Goal: Ask a question: Seek information or help from site administrators or community

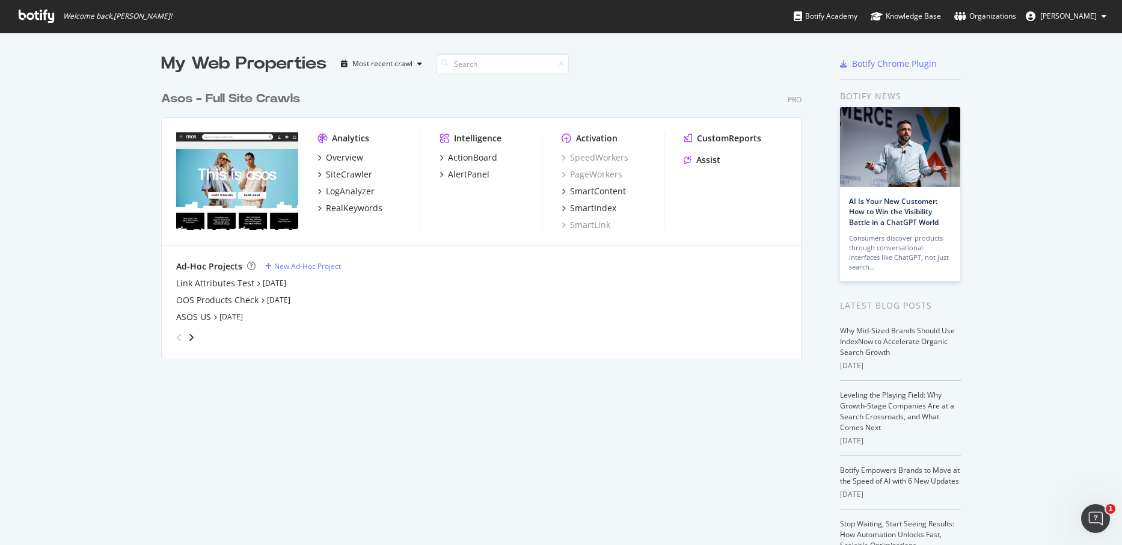
scroll to position [545, 1122]
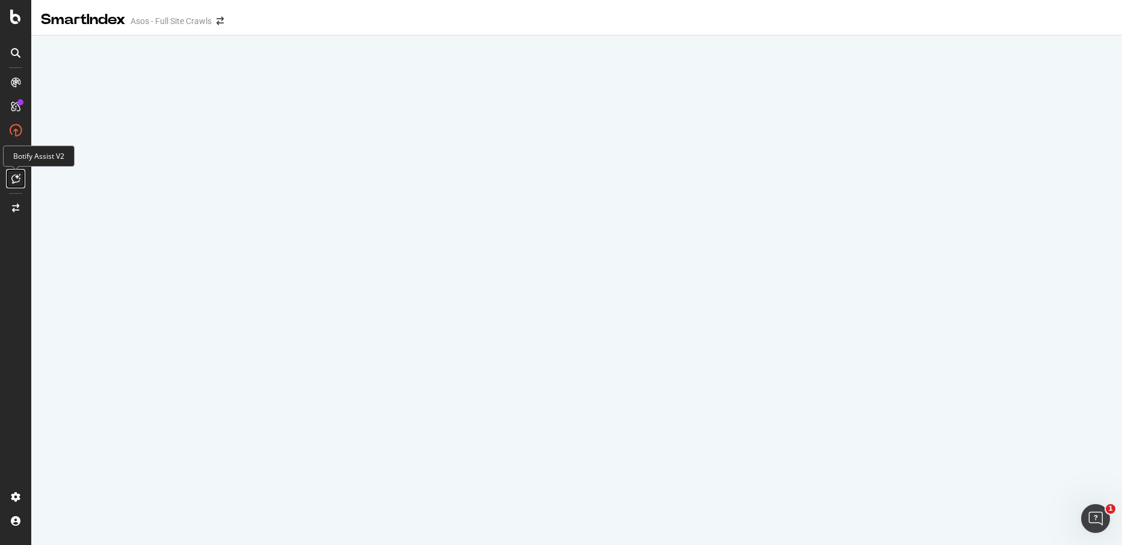
click at [17, 177] on icon at bounding box center [15, 179] width 9 height 10
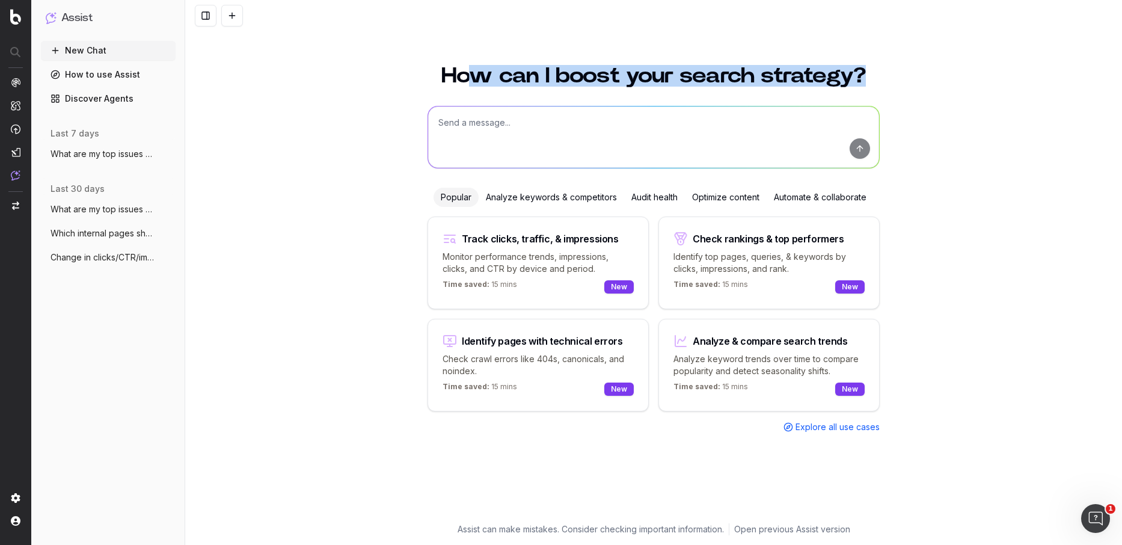
drag, startPoint x: 477, startPoint y: 78, endPoint x: 883, endPoint y: 80, distance: 405.9
click at [883, 80] on div "How can I boost your search strategy? Popular Analyze keywords & competitors Au…" at bounding box center [654, 287] width 462 height 473
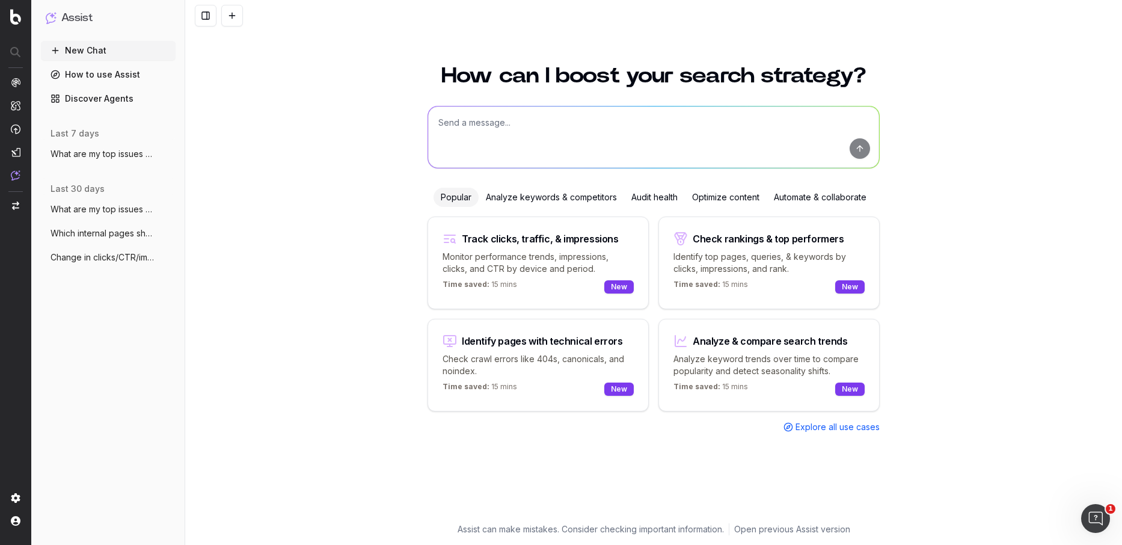
click at [456, 73] on h1 "How can I boost your search strategy?" at bounding box center [654, 76] width 452 height 22
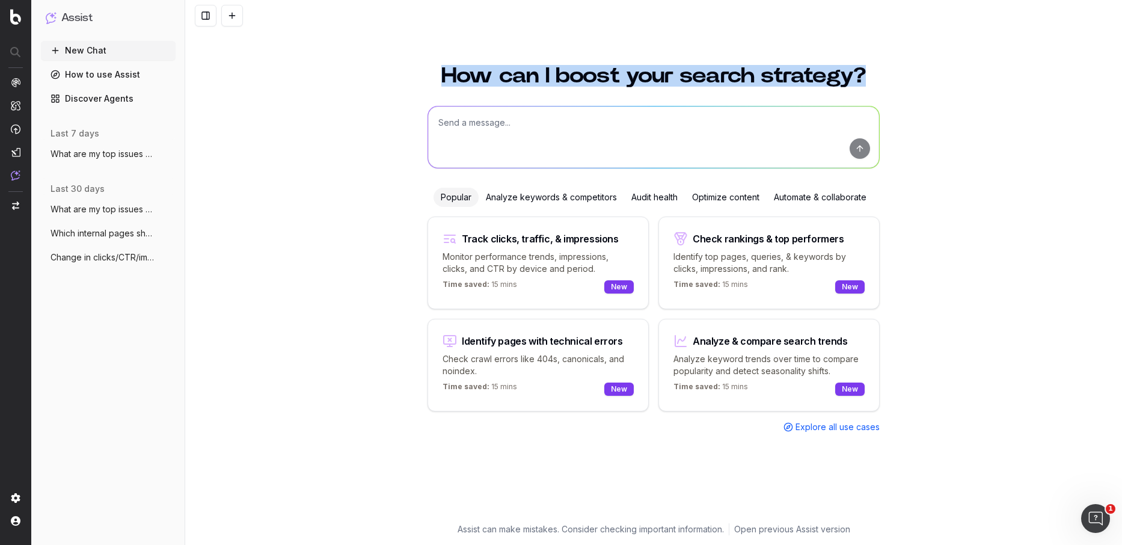
click at [456, 73] on h1 "How can I boost your search strategy?" at bounding box center [654, 76] width 452 height 22
click at [640, 78] on h1 "How can I boost your search strategy?" at bounding box center [654, 76] width 452 height 22
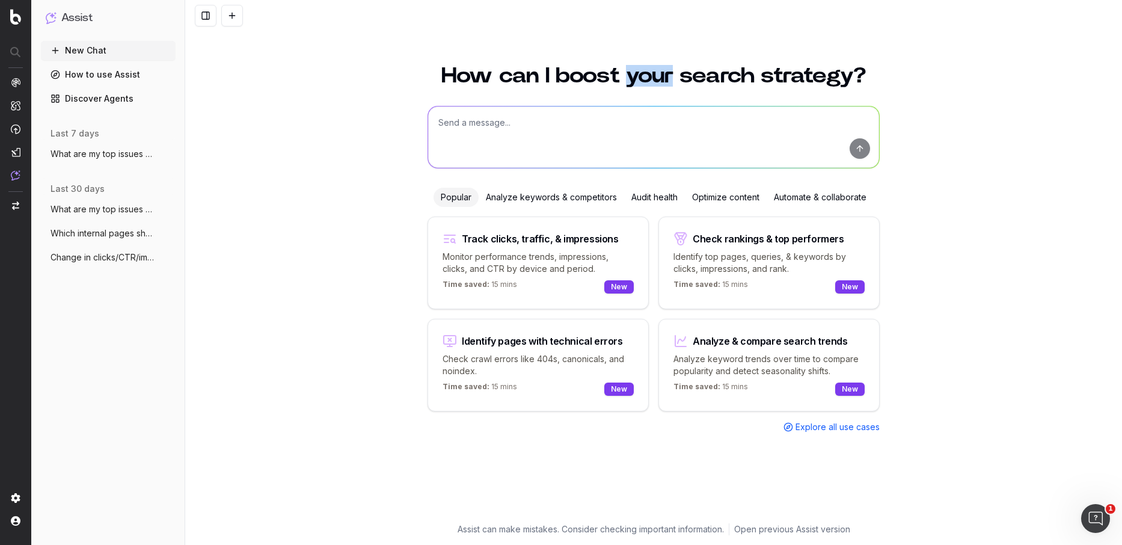
click at [640, 78] on h1 "How can I boost your search strategy?" at bounding box center [654, 76] width 452 height 22
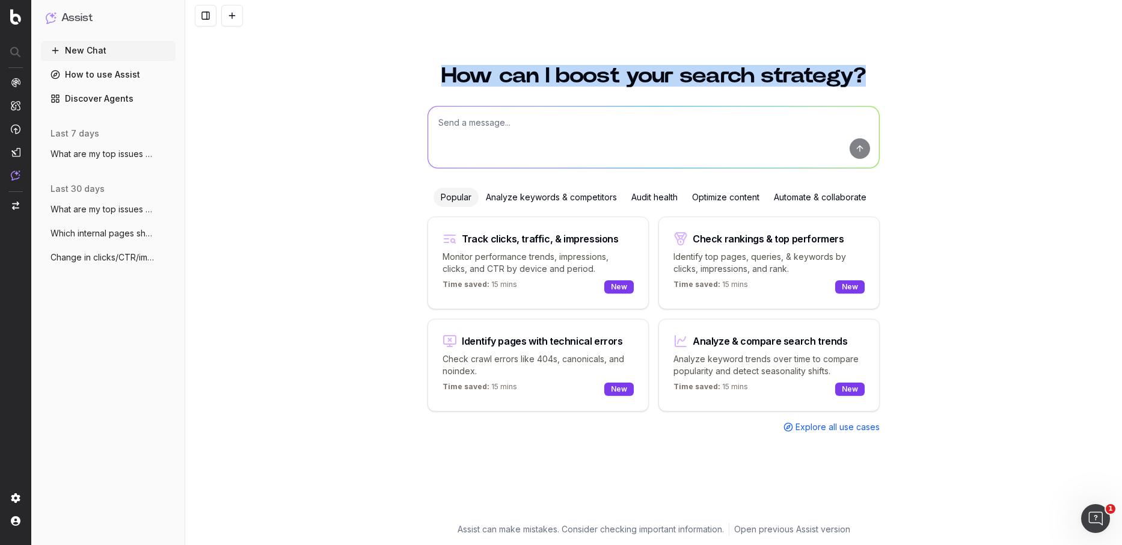
click at [640, 78] on h1 "How can I boost your search strategy?" at bounding box center [654, 76] width 452 height 22
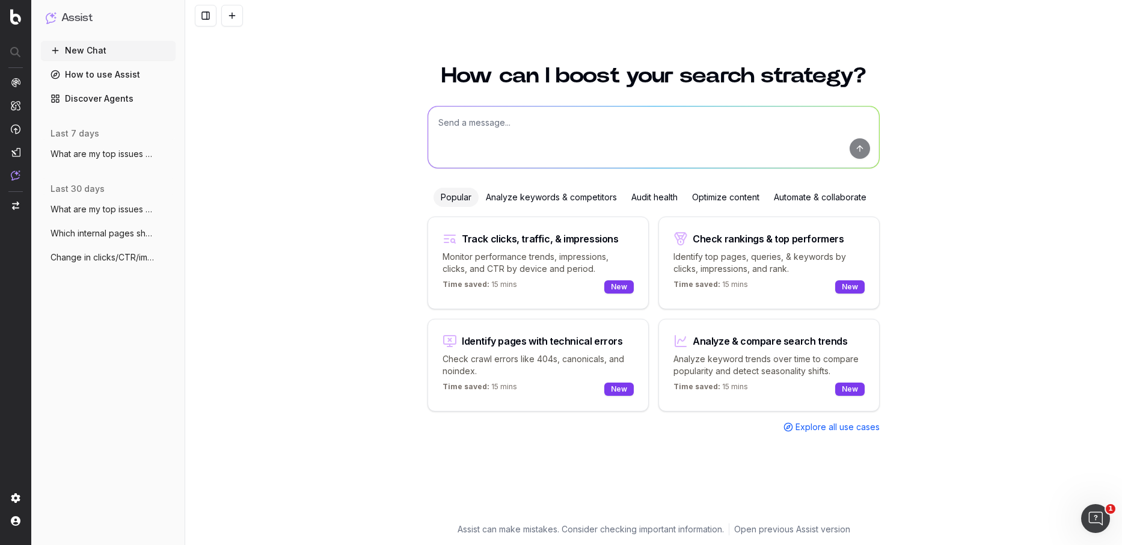
click at [568, 123] on textarea at bounding box center [653, 136] width 451 height 61
click at [856, 428] on span "Explore all use cases" at bounding box center [838, 427] width 84 height 12
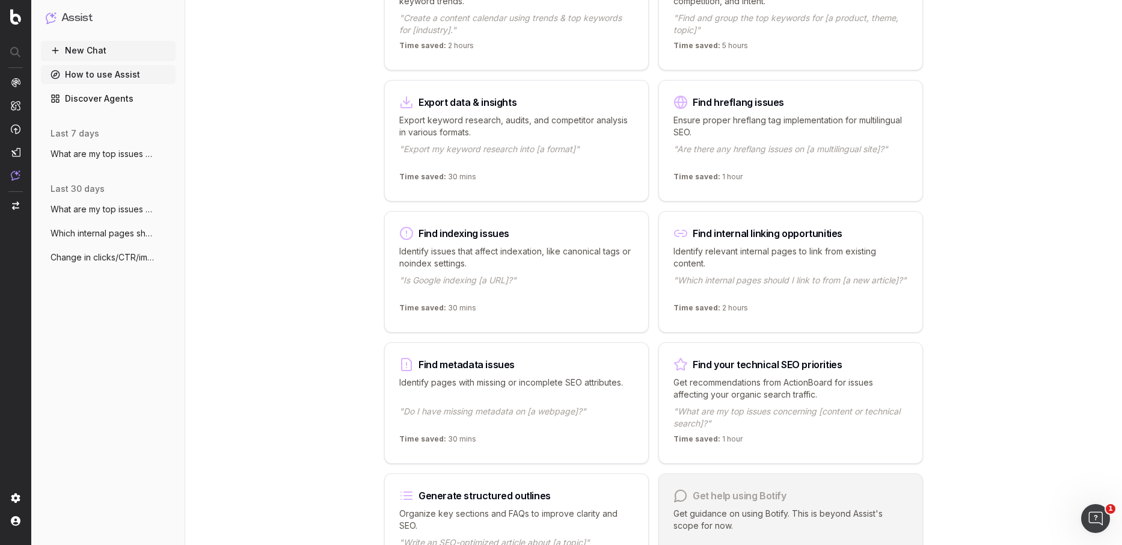
scroll to position [708, 0]
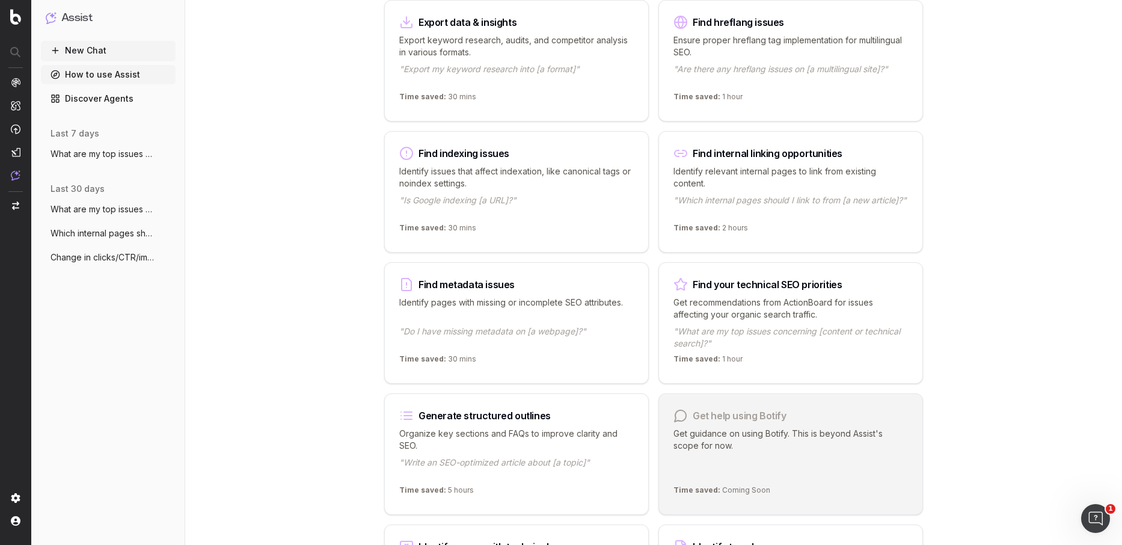
click at [750, 210] on p ""Which internal pages should I link to from [a new article]?"" at bounding box center [790, 206] width 235 height 24
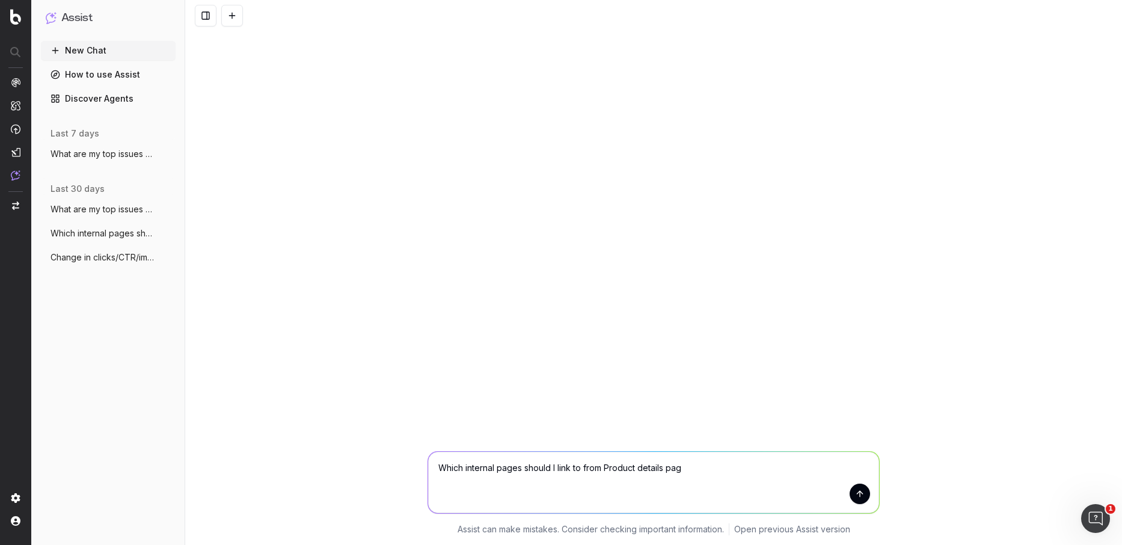
type textarea "Which internal pages should I link to from Product details page"
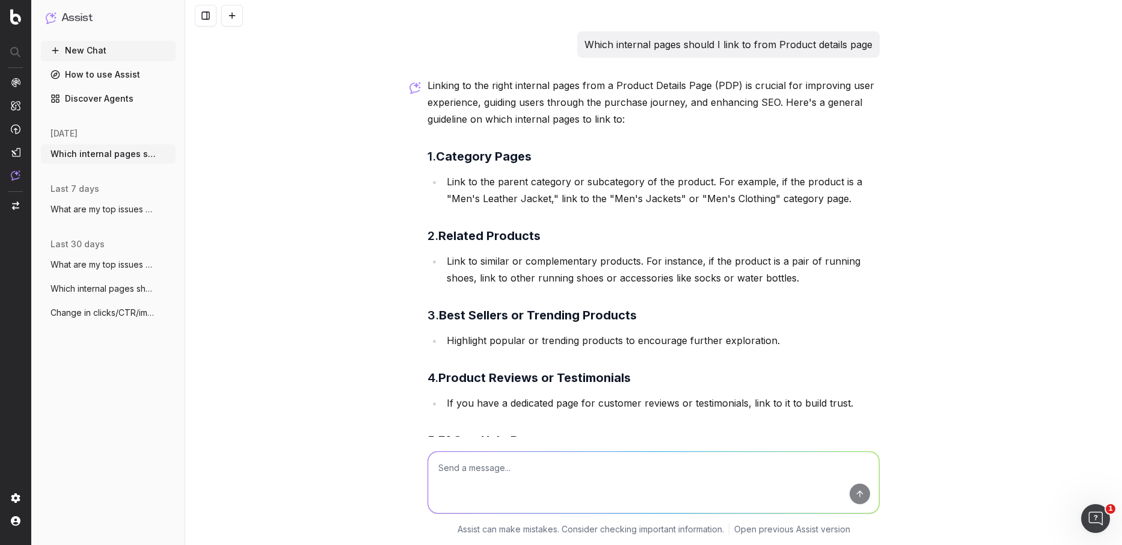
drag, startPoint x: 682, startPoint y: 259, endPoint x: 847, endPoint y: 272, distance: 165.3
click at [807, 268] on li "Link to similar or complementary products. For instance, if the product is a pa…" at bounding box center [661, 270] width 437 height 34
click at [847, 272] on li "Link to similar or complementary products. For instance, if the product is a pa…" at bounding box center [661, 270] width 437 height 34
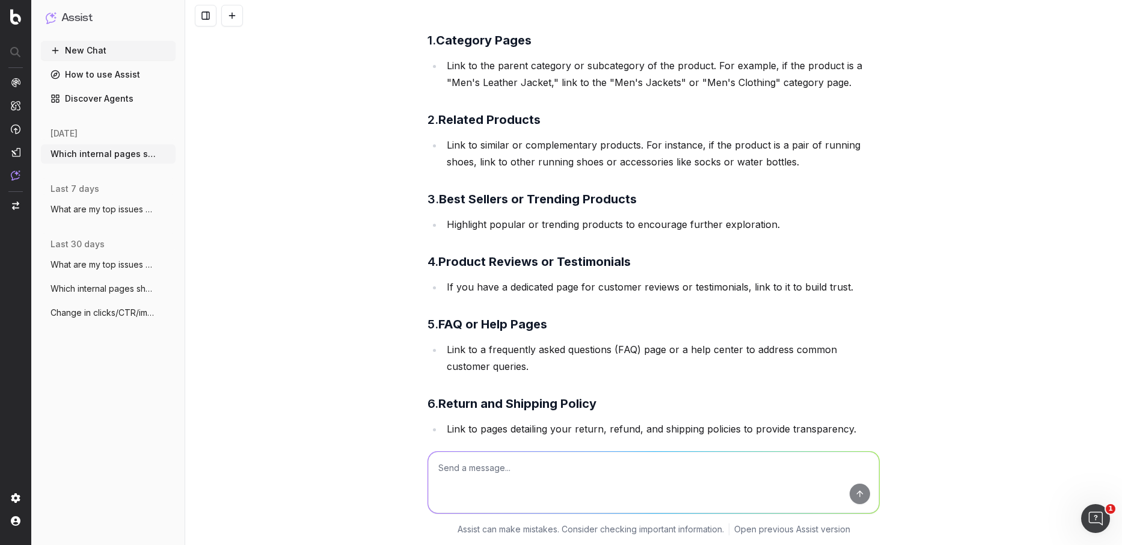
scroll to position [149, 0]
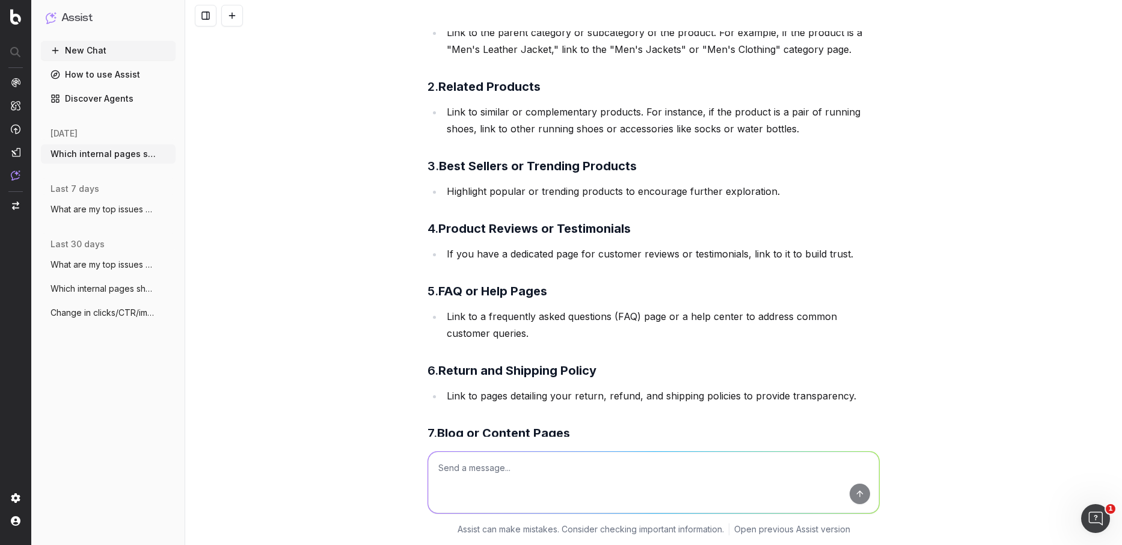
drag, startPoint x: 542, startPoint y: 128, endPoint x: 661, endPoint y: 130, distance: 118.5
click at [642, 127] on li "Link to similar or complementary products. For instance, if the product is a pa…" at bounding box center [661, 120] width 437 height 34
click at [661, 130] on li "Link to similar or complementary products. For instance, if the product is a pa…" at bounding box center [661, 120] width 437 height 34
click at [795, 131] on li "Link to similar or complementary products. For instance, if the product is a pa…" at bounding box center [661, 121] width 437 height 34
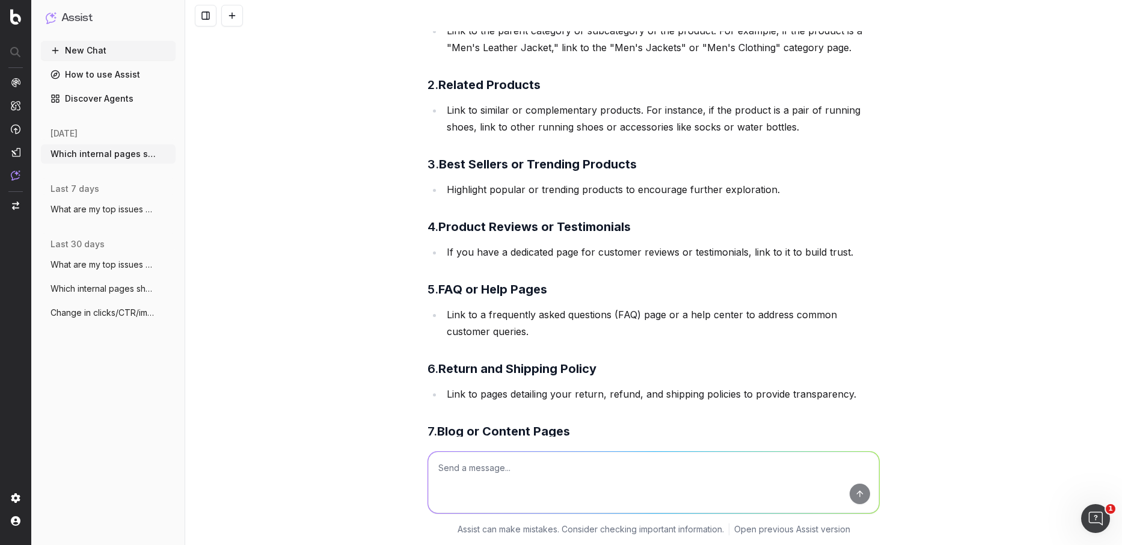
click at [808, 130] on li "Link to similar or complementary products. For instance, if the product is a pa…" at bounding box center [661, 119] width 437 height 34
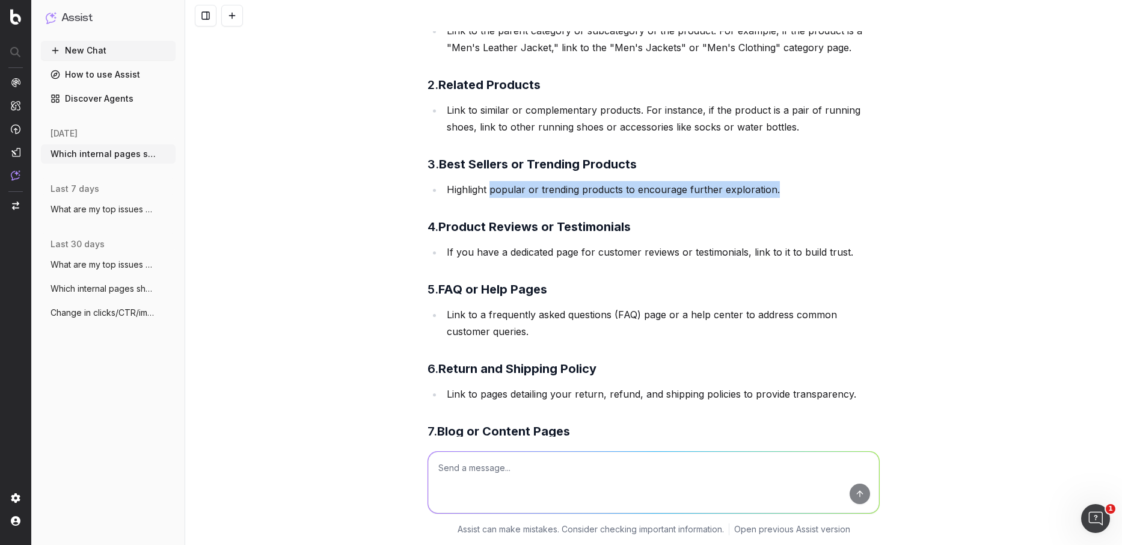
drag, startPoint x: 492, startPoint y: 189, endPoint x: 782, endPoint y: 191, distance: 289.8
click at [782, 191] on li "Highlight popular or trending products to encourage further exploration." at bounding box center [661, 189] width 437 height 17
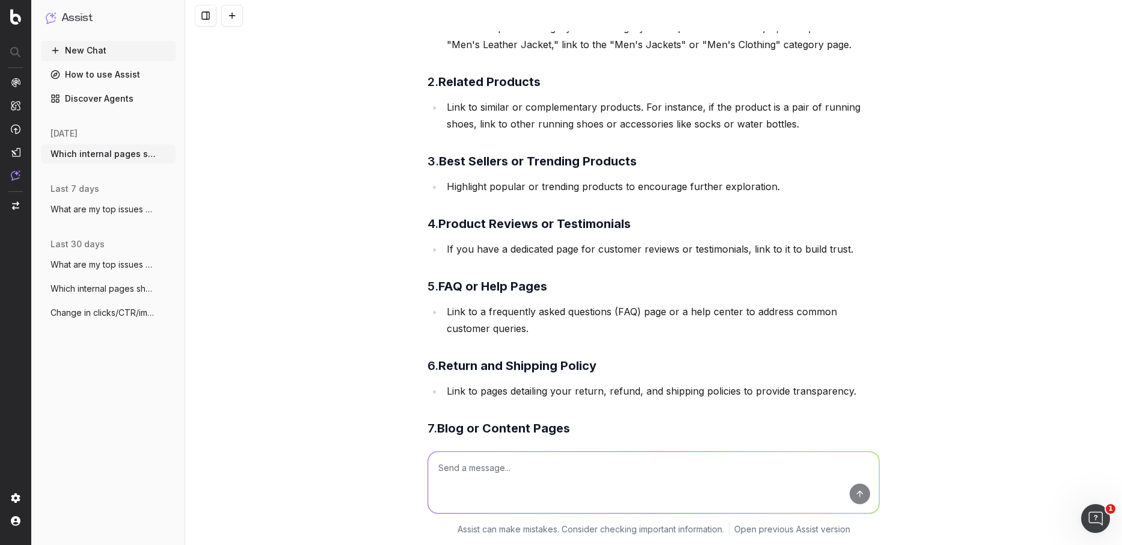
click at [476, 157] on strong "Best Sellers or Trending Products" at bounding box center [538, 161] width 198 height 14
drag, startPoint x: 507, startPoint y: 226, endPoint x: 664, endPoint y: 224, distance: 157.6
click at [655, 222] on h3 "4. Product Reviews or Testimonials" at bounding box center [654, 223] width 452 height 19
click at [664, 224] on h3 "4. Product Reviews or Testimonials" at bounding box center [654, 223] width 452 height 19
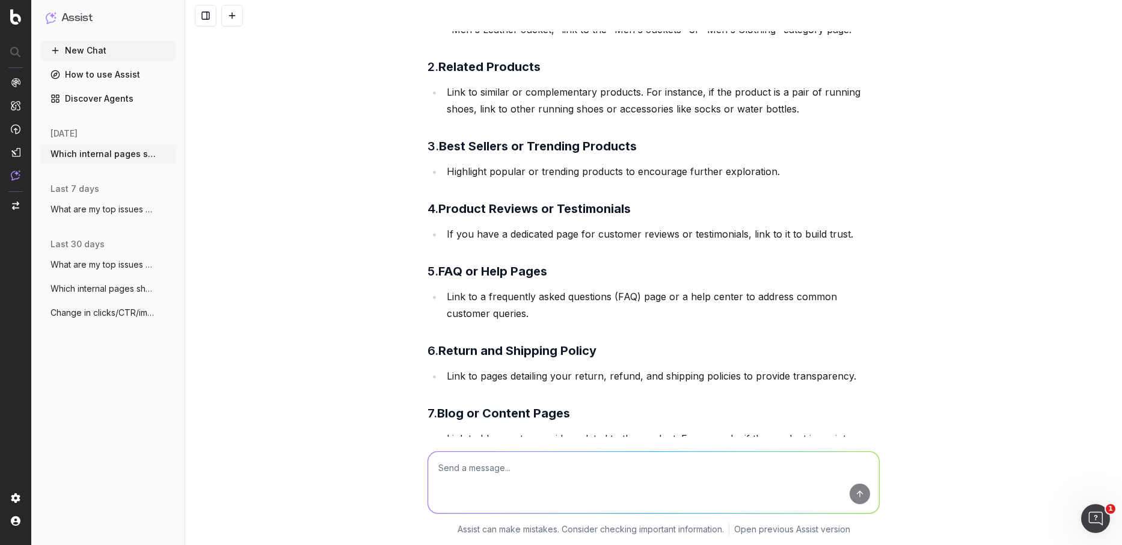
scroll to position [171, 0]
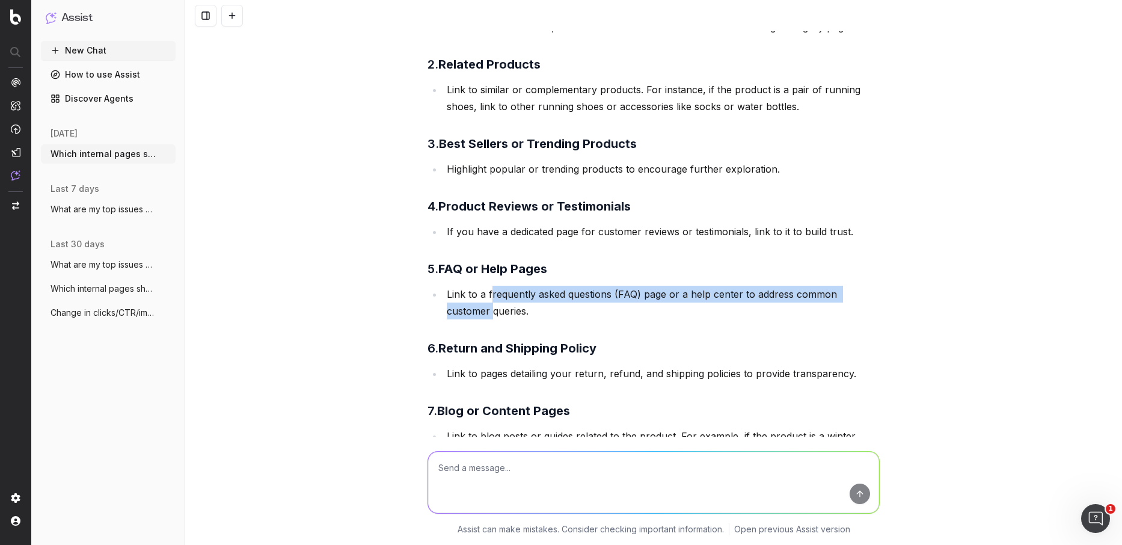
drag, startPoint x: 490, startPoint y: 293, endPoint x: 834, endPoint y: 302, distance: 344.1
click at [884, 299] on div "Which internal pages should I link to from Product details page Linking to the …" at bounding box center [654, 428] width 462 height 1136
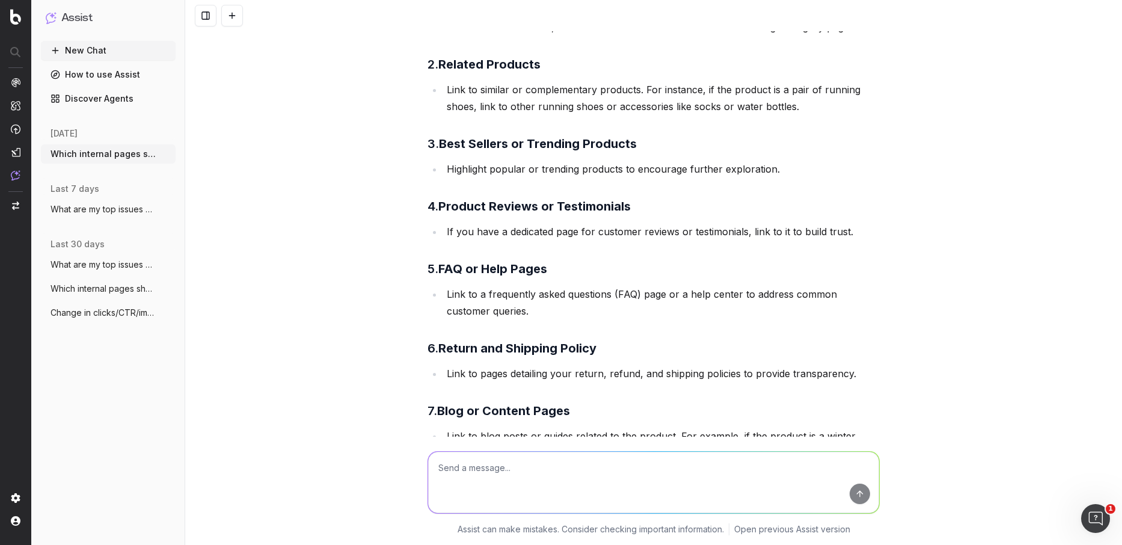
click at [616, 322] on div "Linking to the right internal pages from a Product Details Page (PDP) is crucia…" at bounding box center [654, 451] width 452 height 1090
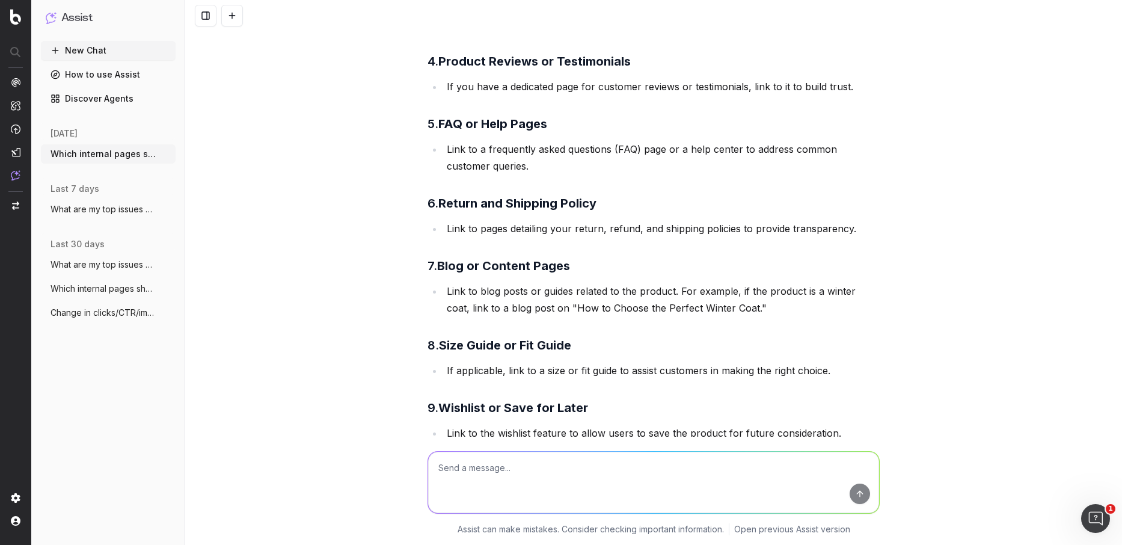
scroll to position [328, 0]
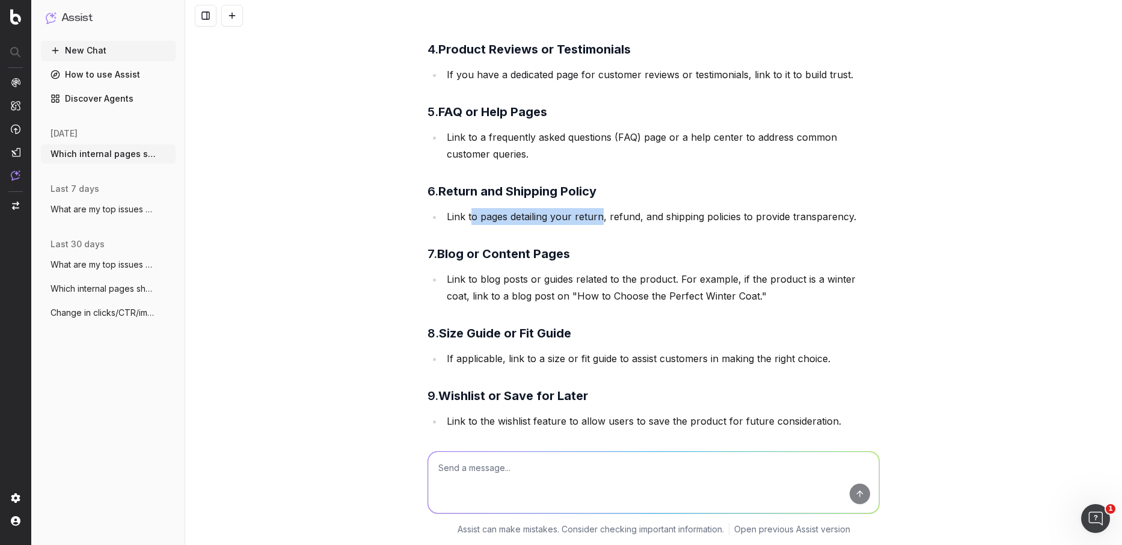
drag, startPoint x: 470, startPoint y: 216, endPoint x: 600, endPoint y: 216, distance: 129.9
click at [600, 216] on li "Link to pages detailing your return, refund, and shipping policies to provide t…" at bounding box center [661, 216] width 437 height 17
click at [651, 215] on li "Link to pages detailing your return, refund, and shipping policies to provide t…" at bounding box center [661, 216] width 437 height 17
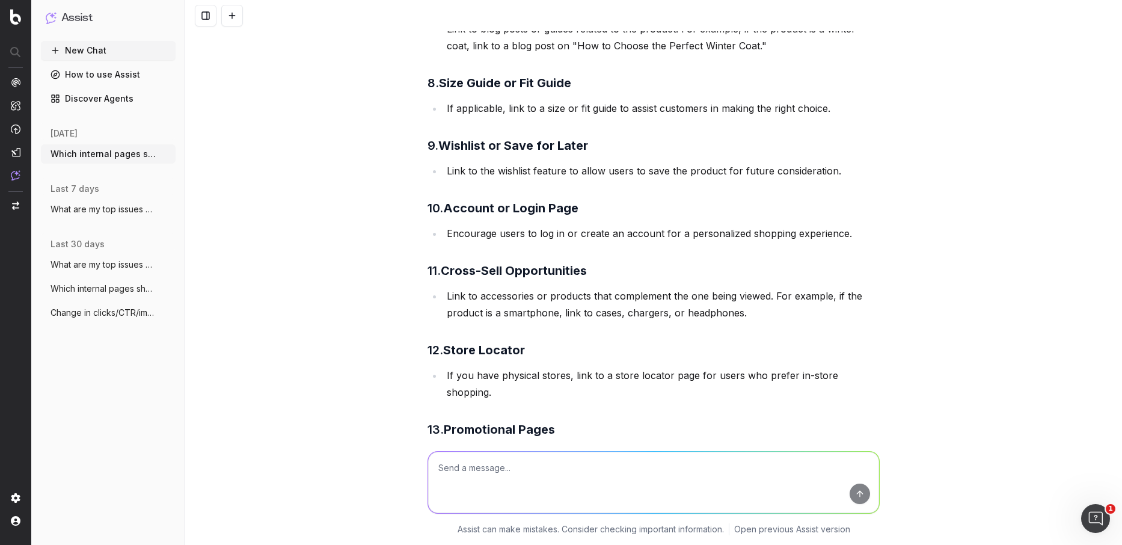
scroll to position [592, 0]
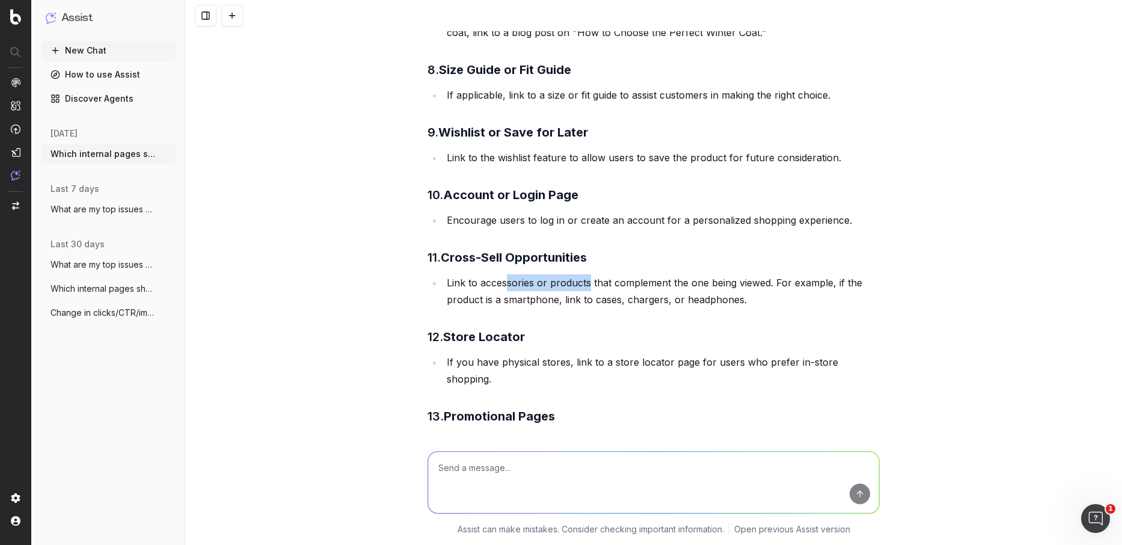
drag, startPoint x: 508, startPoint y: 284, endPoint x: 674, endPoint y: 274, distance: 166.3
click at [640, 276] on li "Link to accessories or products that complement the one being viewed. For examp…" at bounding box center [661, 291] width 437 height 34
click at [678, 274] on li "Link to accessories or products that complement the one being viewed. For examp…" at bounding box center [661, 291] width 437 height 34
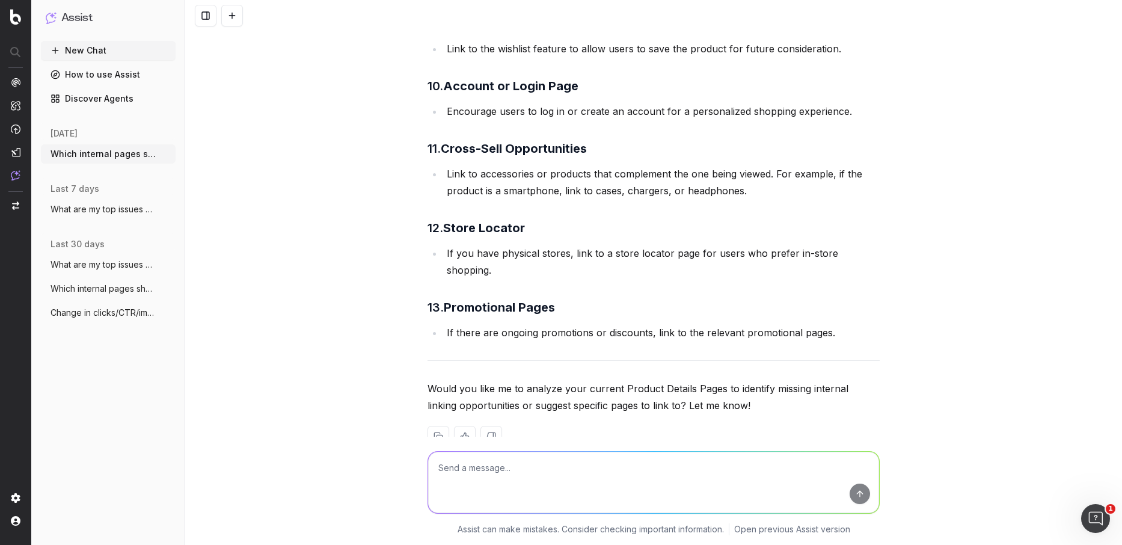
scroll to position [714, 0]
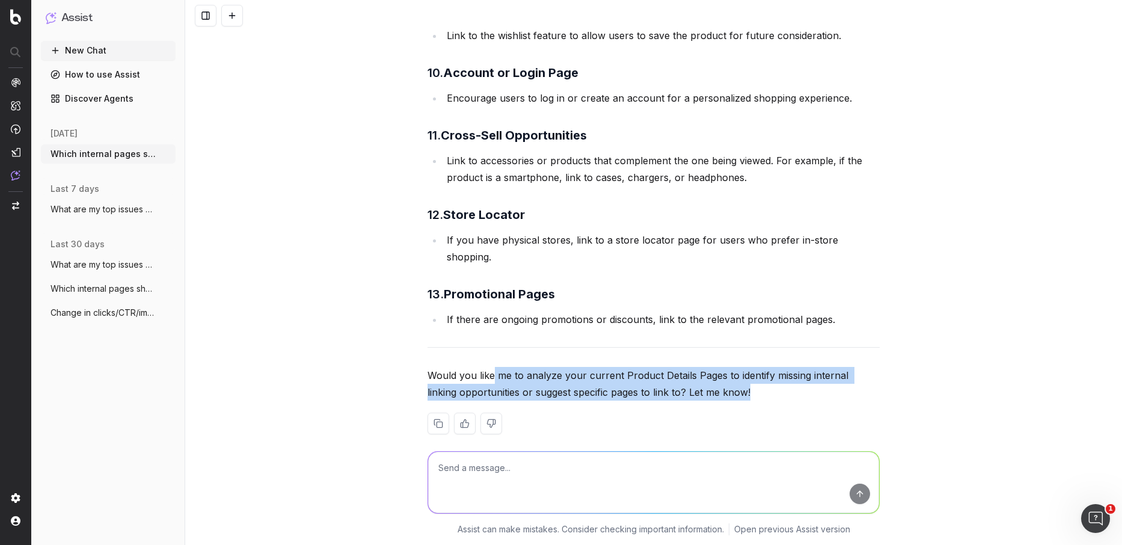
drag, startPoint x: 494, startPoint y: 357, endPoint x: 719, endPoint y: 370, distance: 225.3
click at [719, 370] on p "Would you like me to analyze your current Product Details Pages to identify mis…" at bounding box center [654, 384] width 452 height 34
click at [720, 371] on p "Would you like me to analyze your current Product Details Pages to identify mis…" at bounding box center [654, 384] width 452 height 34
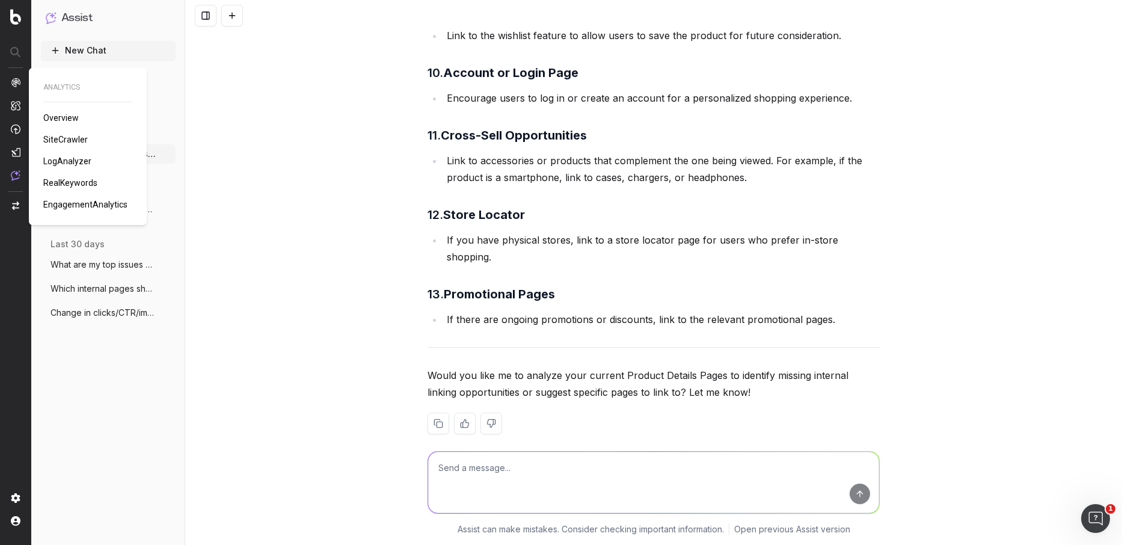
click at [18, 79] on img at bounding box center [16, 83] width 10 height 10
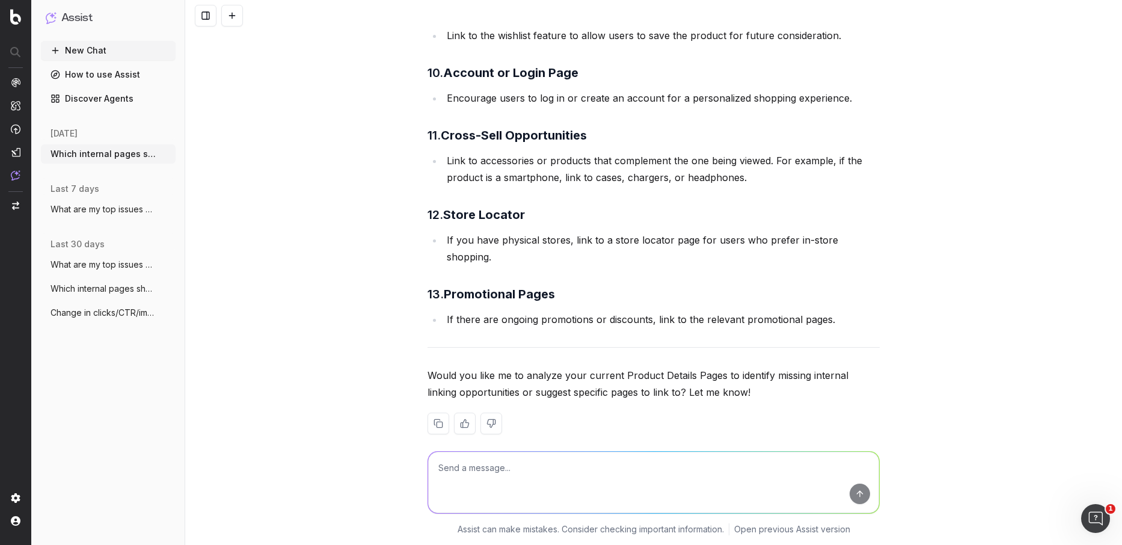
click at [12, 82] on img at bounding box center [16, 83] width 10 height 10
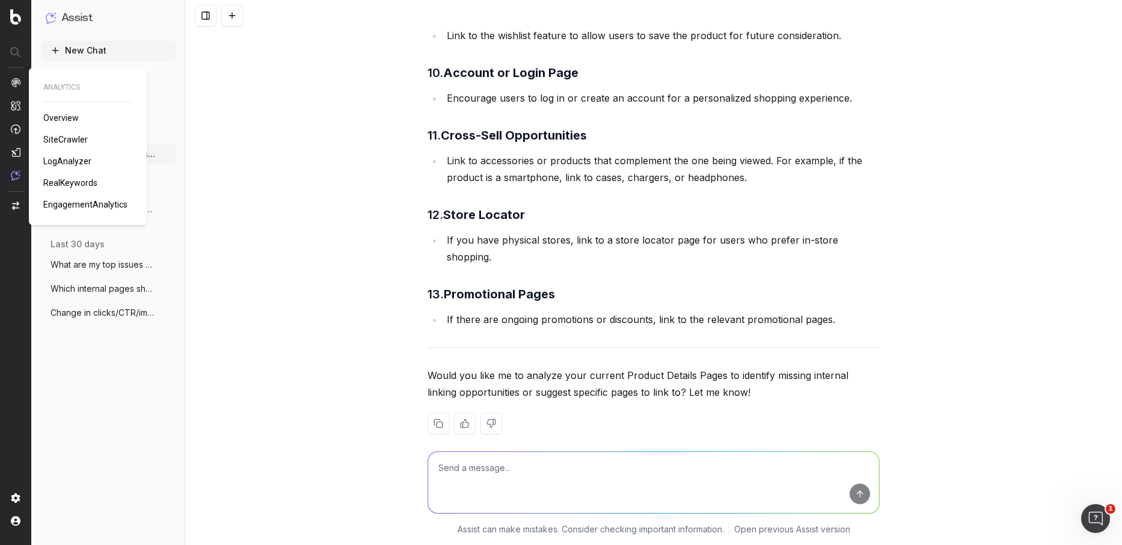
click at [66, 120] on span "Overview" at bounding box center [60, 118] width 35 height 10
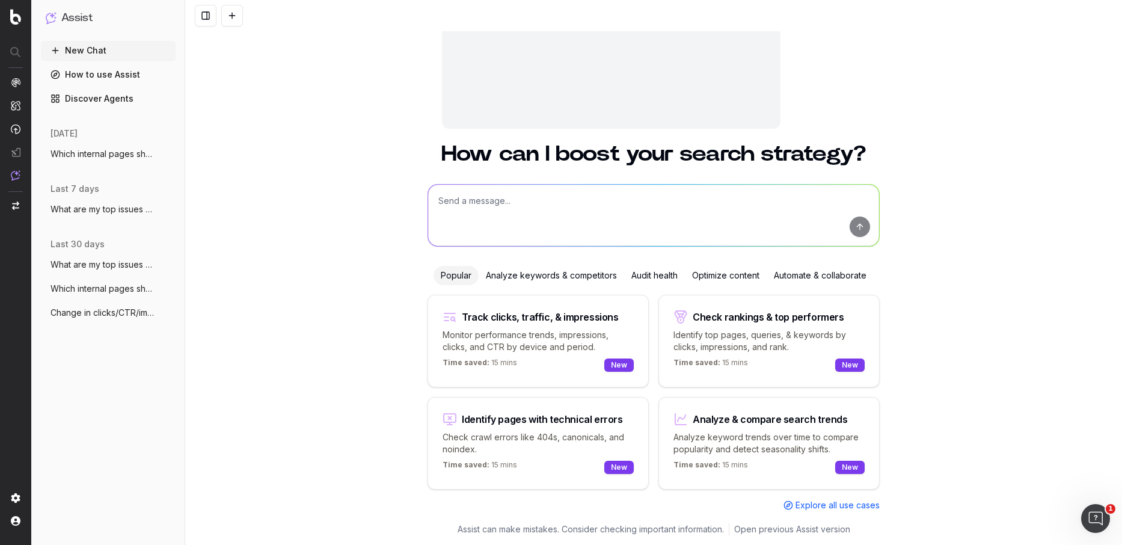
click at [854, 502] on span "Explore all use cases" at bounding box center [838, 505] width 84 height 12
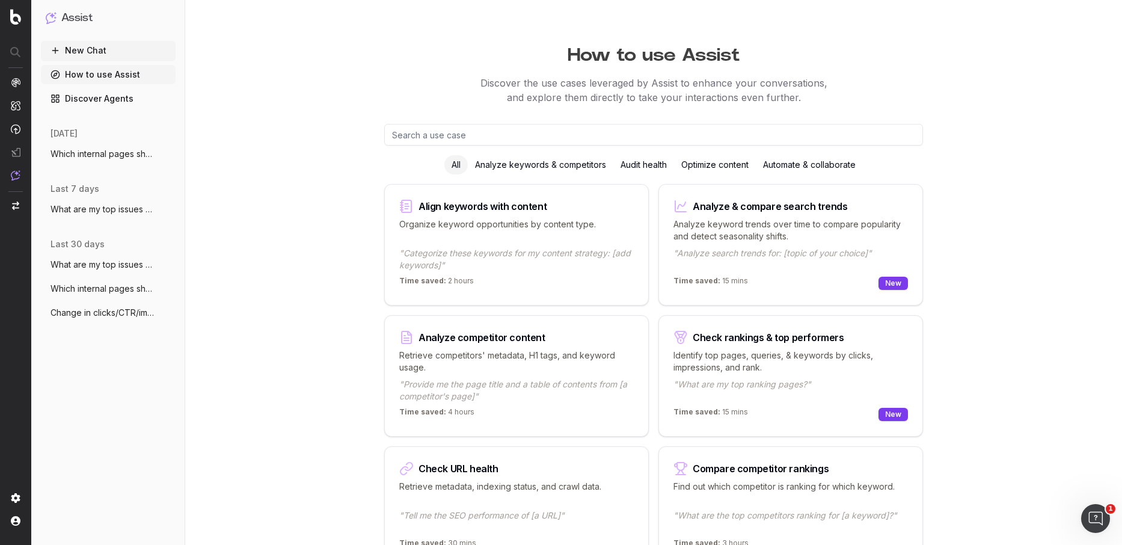
click at [643, 161] on div "Audit health" at bounding box center [643, 164] width 61 height 19
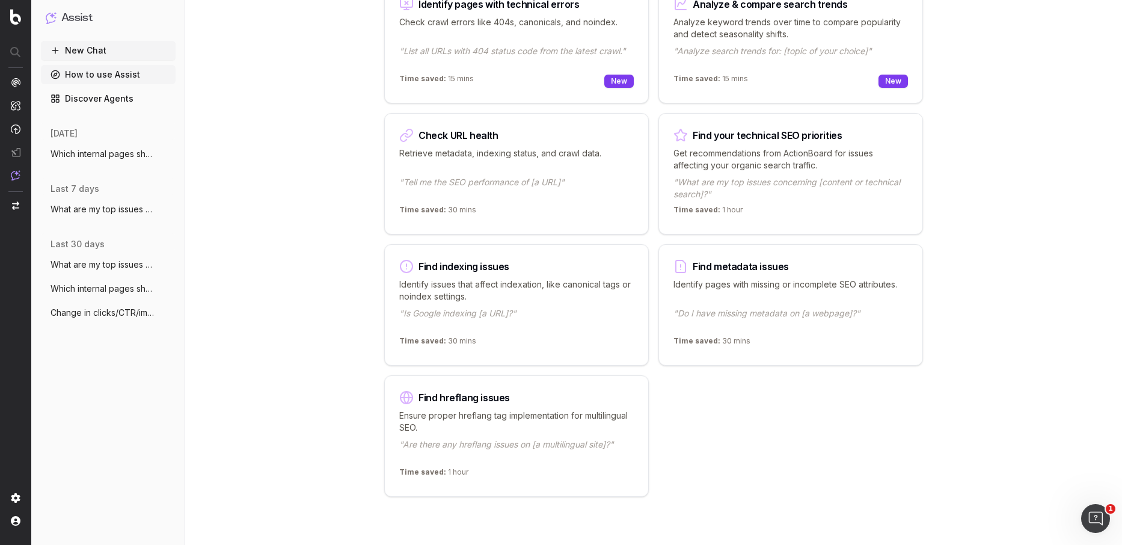
scroll to position [333, 0]
click at [547, 302] on div "Identify issues that affect indexation, like canonical tags or noindex settings…" at bounding box center [516, 305] width 235 height 53
